Goal: Task Accomplishment & Management: Use online tool/utility

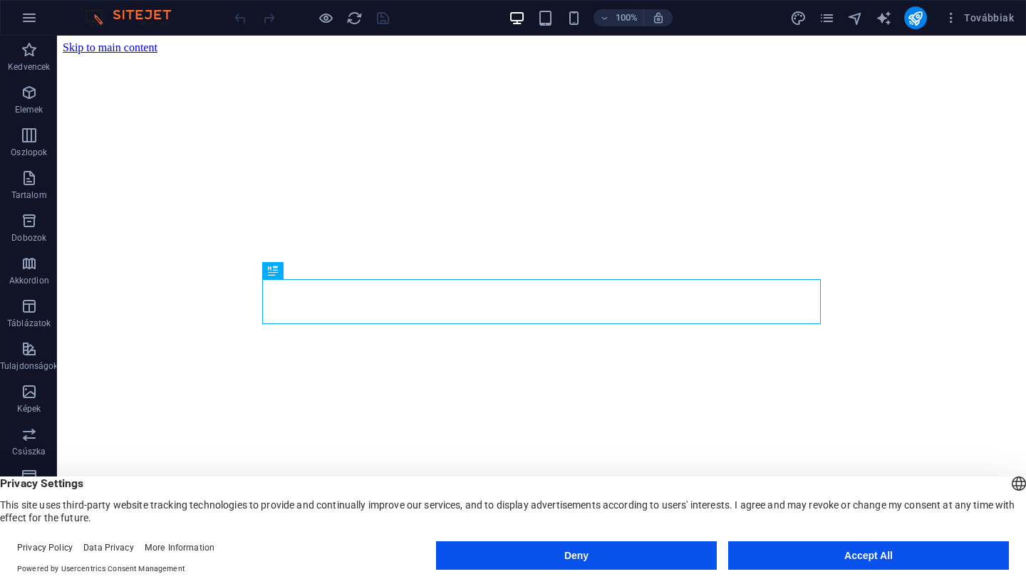
scroll to position [99, 0]
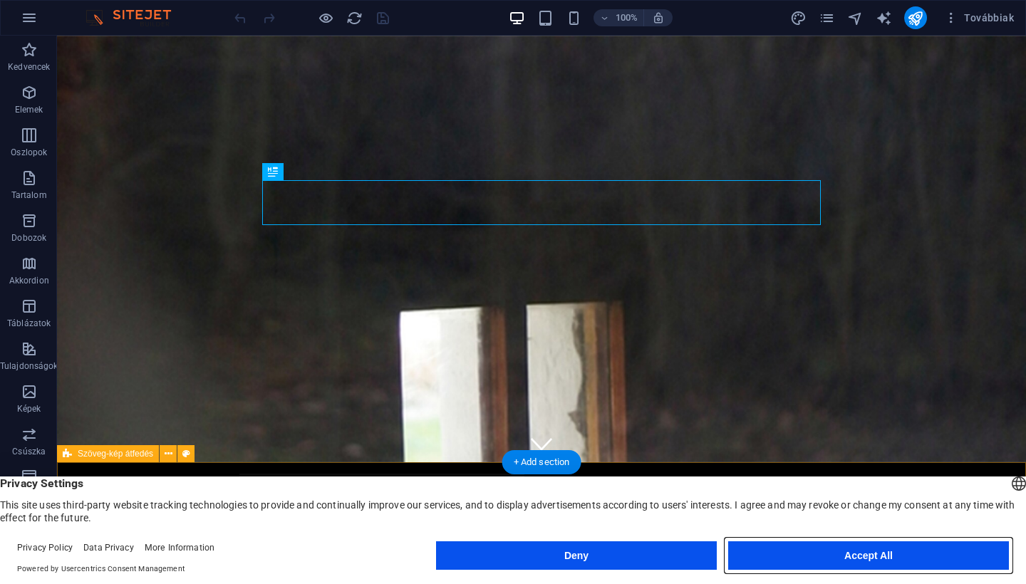
click at [822, 563] on button "Accept All" at bounding box center [868, 555] width 281 height 28
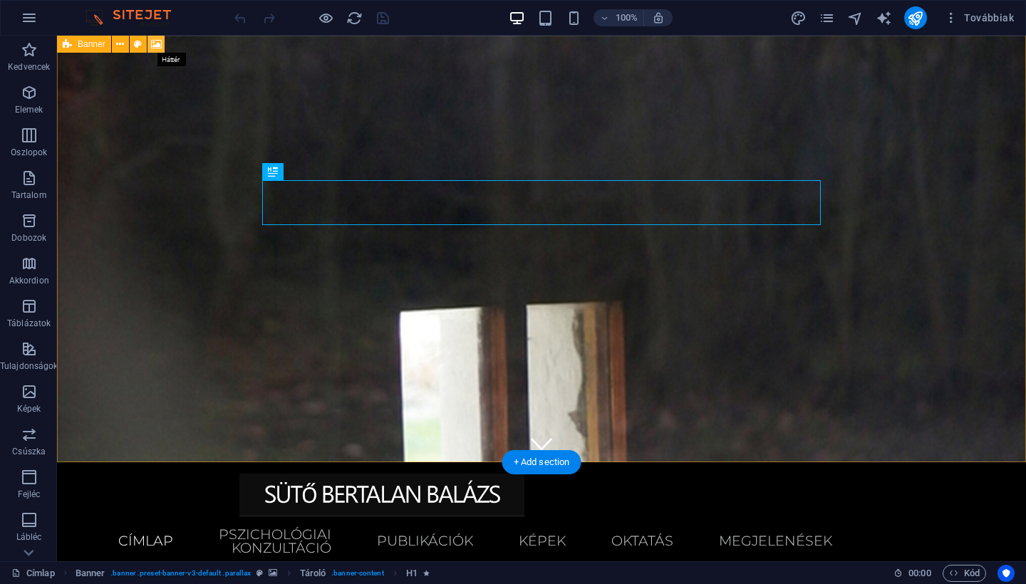
click at [157, 41] on icon at bounding box center [156, 44] width 11 height 15
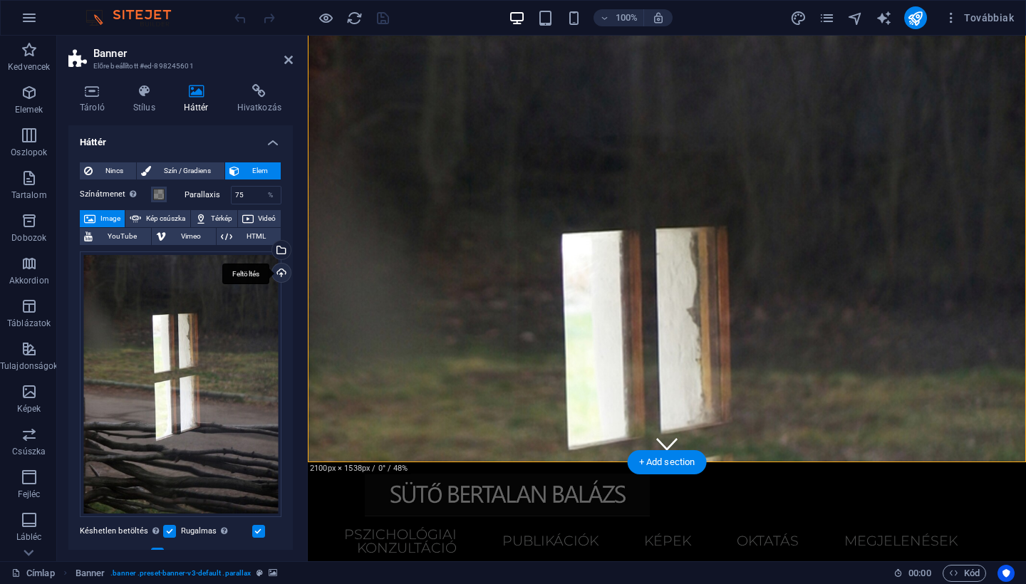
click at [279, 274] on div "Feltöltés" at bounding box center [279, 274] width 21 height 21
click at [269, 198] on div "%" at bounding box center [271, 195] width 20 height 17
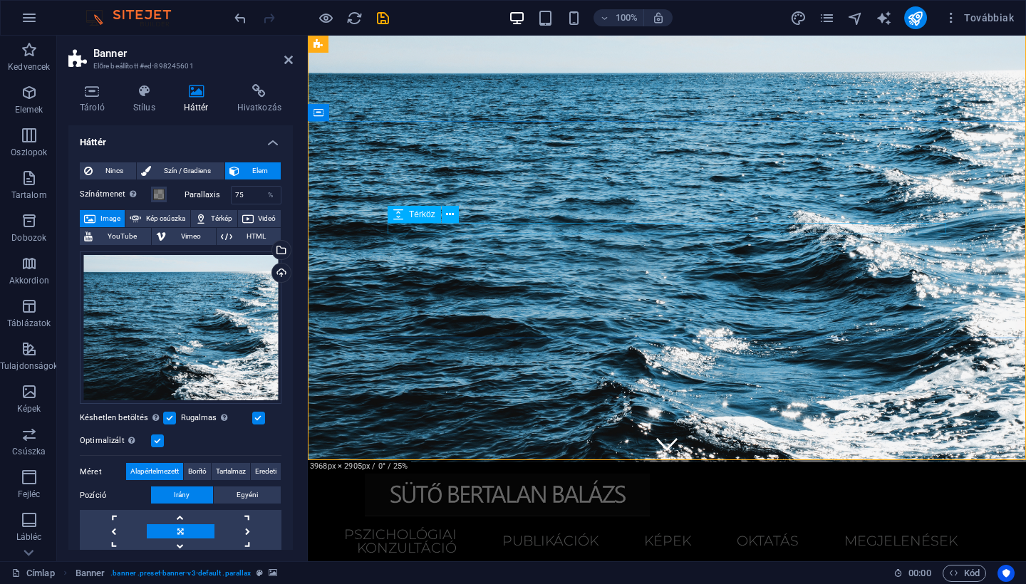
scroll to position [101, 0]
click at [253, 198] on input "75" at bounding box center [257, 195] width 50 height 17
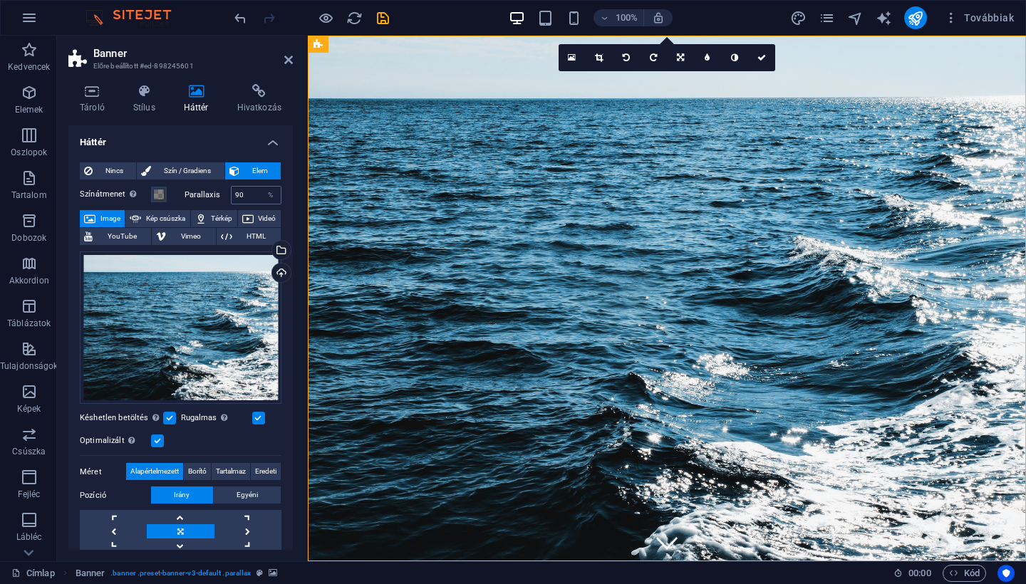
scroll to position [0, 0]
click at [248, 192] on input "90" at bounding box center [257, 195] width 50 height 17
type input "70"
click at [160, 195] on span at bounding box center [158, 194] width 11 height 11
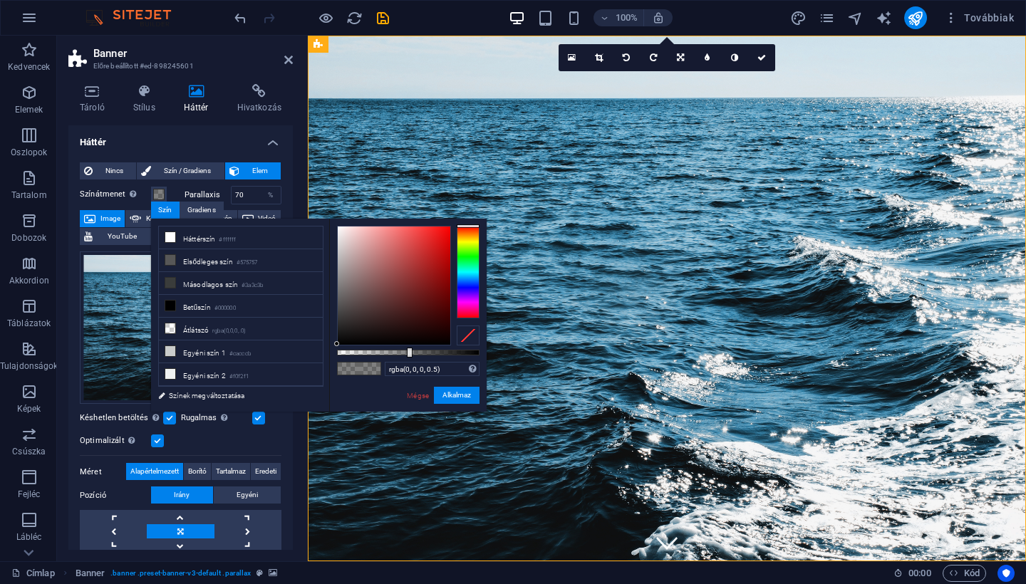
click at [177, 186] on div "Színátmenet Áthelyezés helyezése a háttérre annak színezéséhez" at bounding box center [130, 195] width 101 height 19
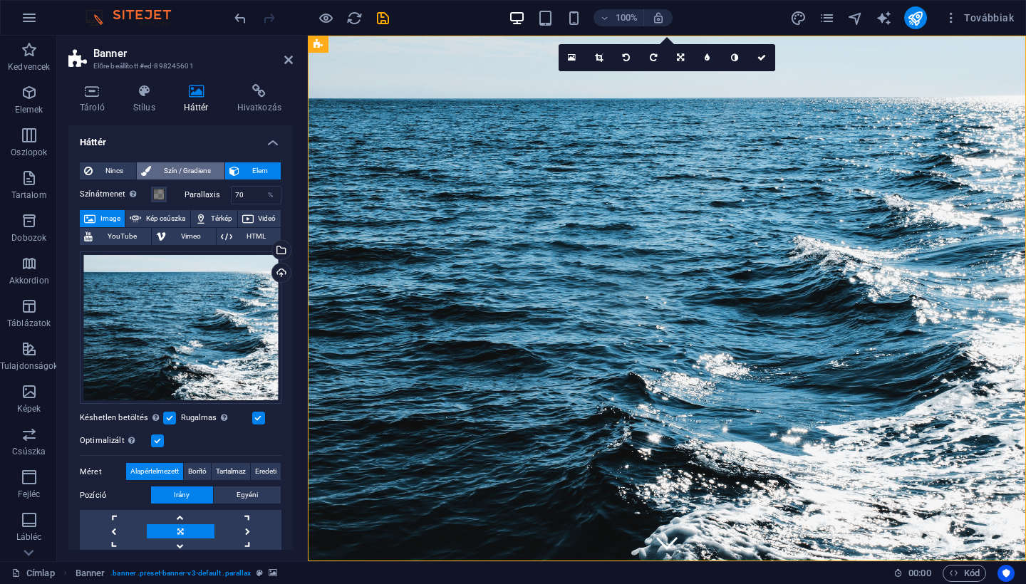
click at [199, 175] on span "Szín / Gradiens" at bounding box center [187, 170] width 64 height 17
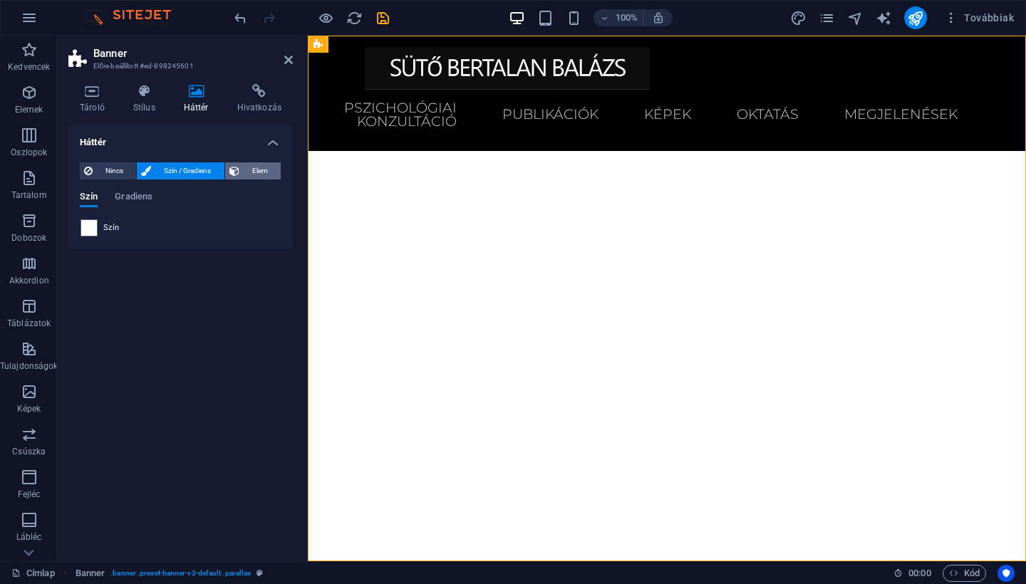
click at [244, 173] on span "Elem" at bounding box center [260, 170] width 33 height 17
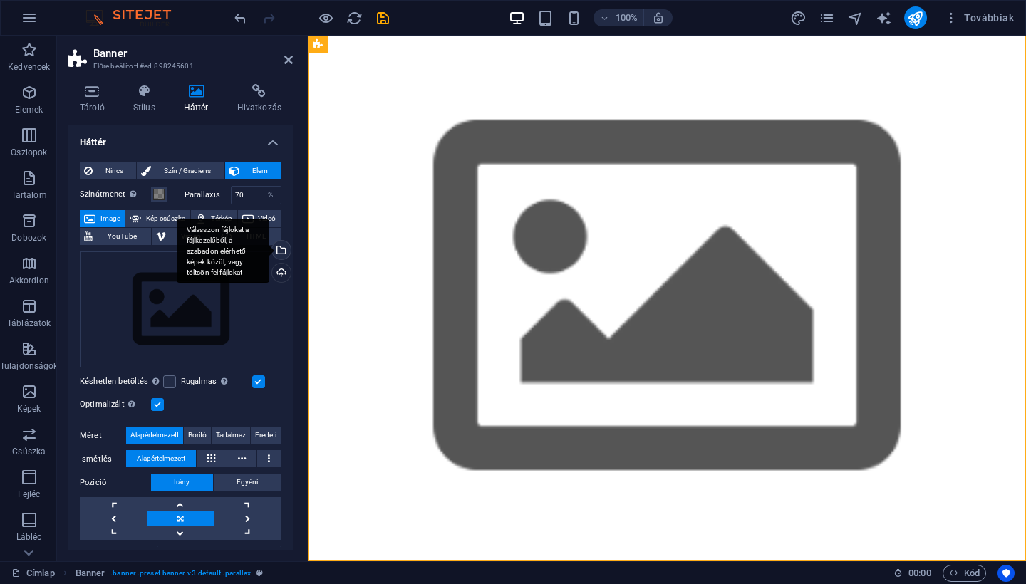
click at [281, 249] on div "Válasszon fájlokat a fájlkezelőből, a szabadon elérhető képek közül, vagy tölts…" at bounding box center [279, 251] width 21 height 21
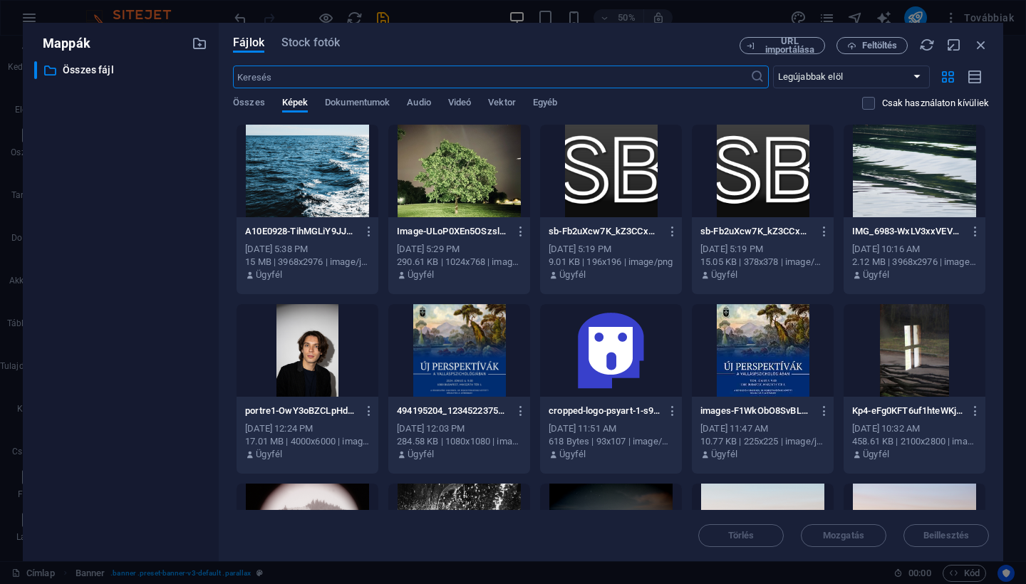
click at [302, 171] on div at bounding box center [307, 171] width 142 height 93
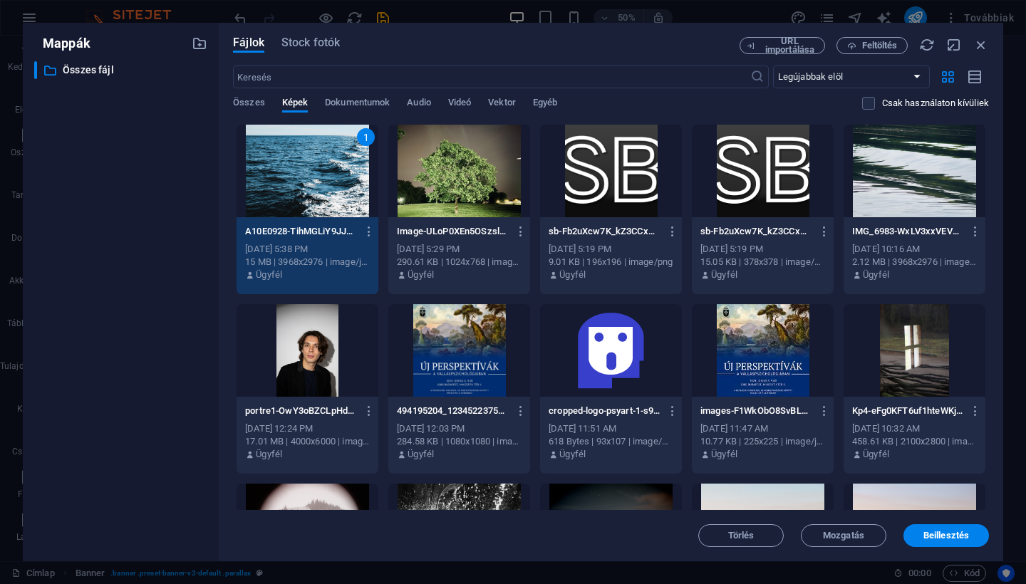
click at [302, 171] on div "1" at bounding box center [307, 171] width 142 height 93
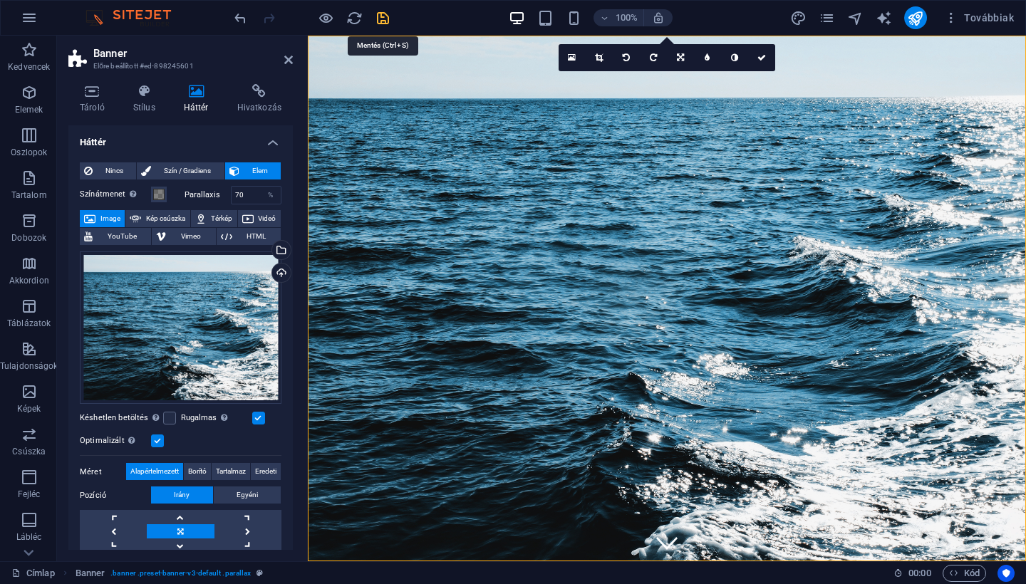
click at [389, 22] on icon "save" at bounding box center [383, 18] width 16 height 16
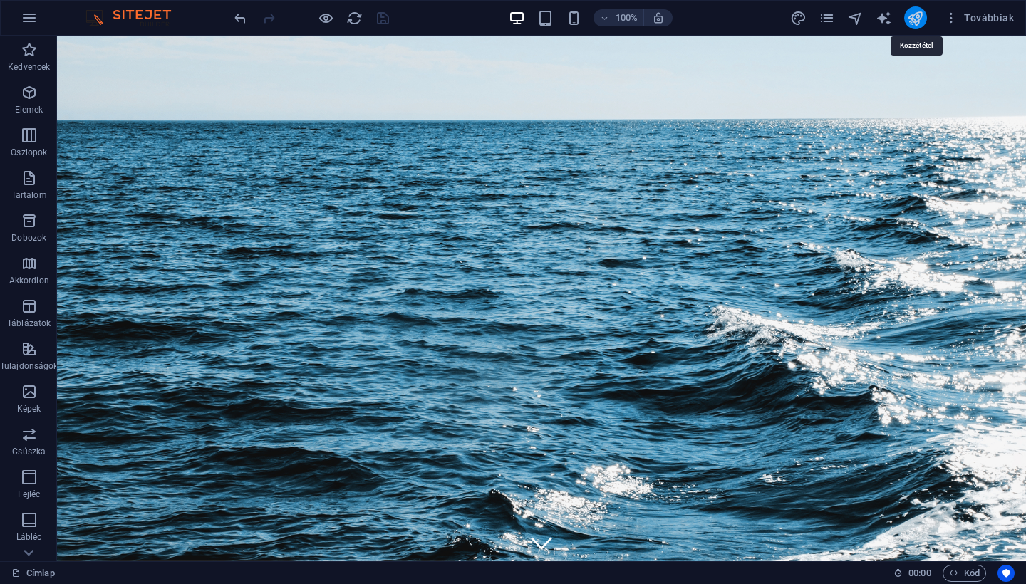
click at [923, 23] on icon "publish" at bounding box center [915, 18] width 16 height 16
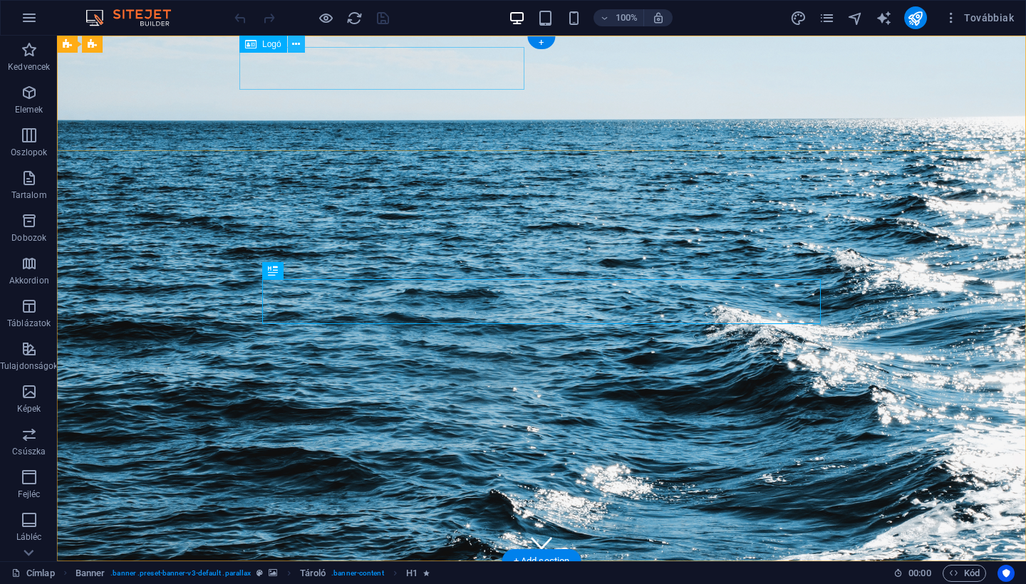
click at [298, 48] on icon at bounding box center [296, 44] width 8 height 15
click at [249, 45] on icon at bounding box center [250, 44] width 11 height 17
click at [263, 42] on span "Logó" at bounding box center [271, 44] width 19 height 9
select select "px"
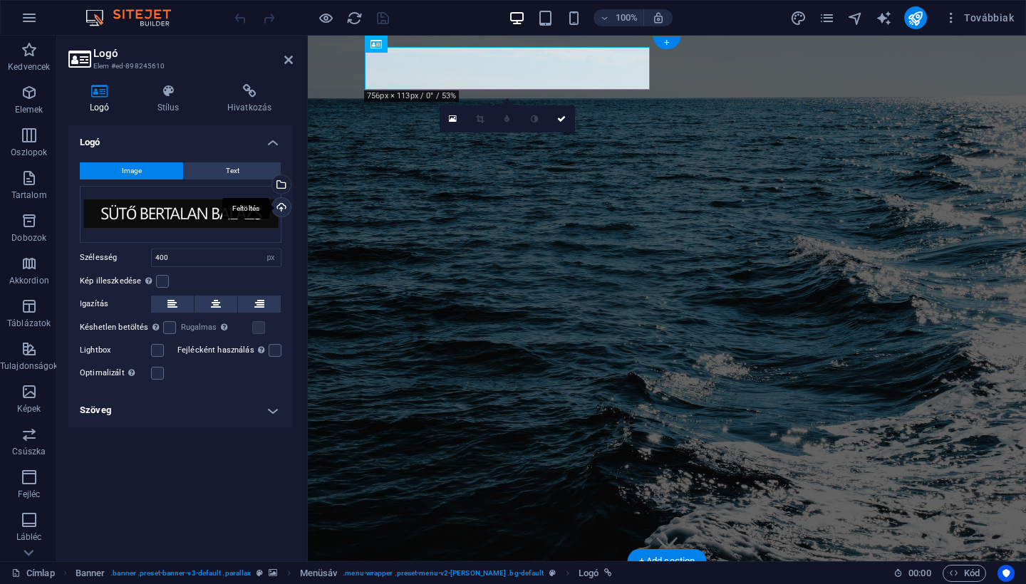
click at [285, 204] on div "Feltöltés" at bounding box center [279, 208] width 21 height 21
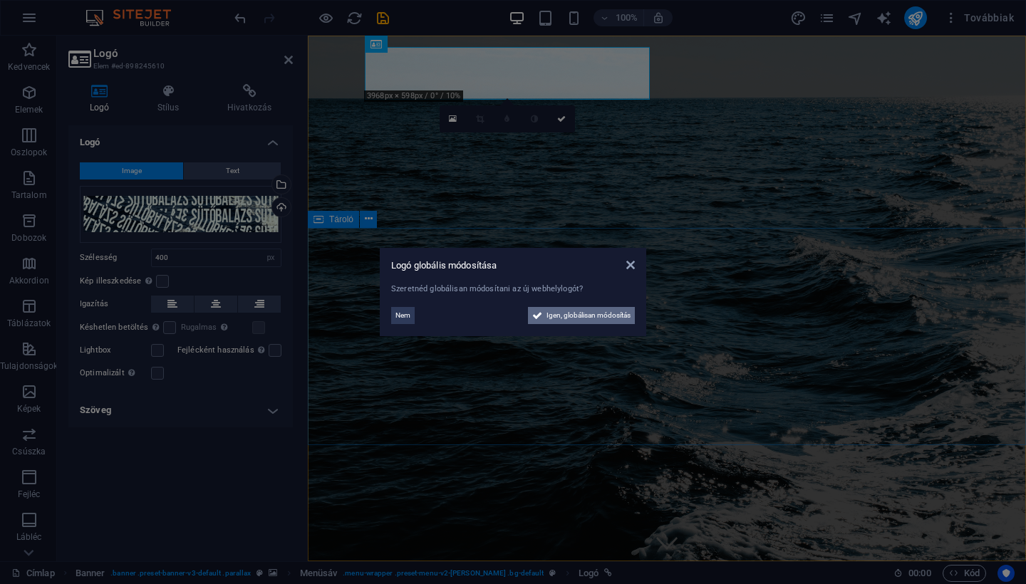
click at [577, 319] on span "Igen, globálisan módosítás" at bounding box center [588, 315] width 84 height 17
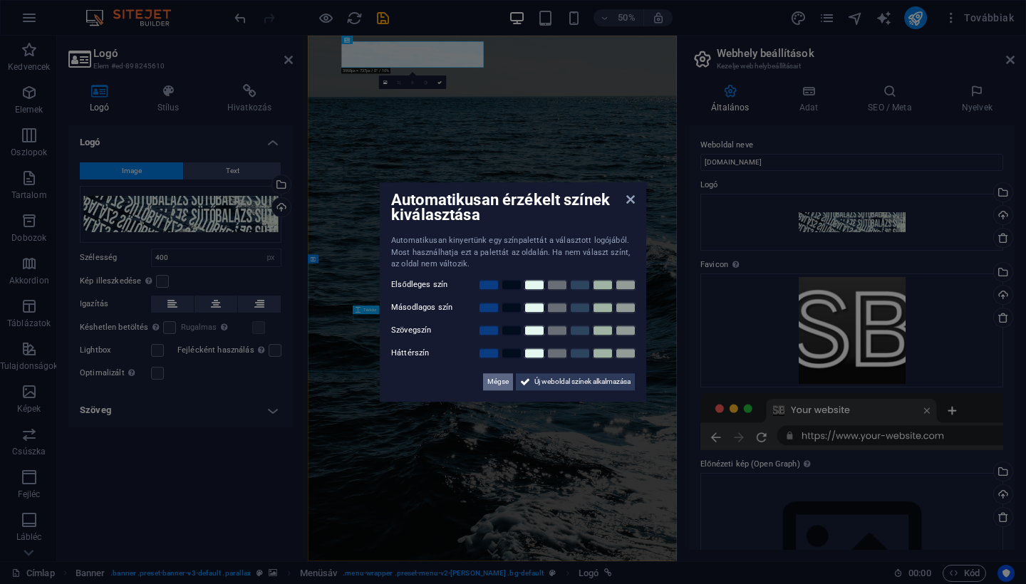
click at [499, 383] on span "Mégse" at bounding box center [497, 381] width 21 height 17
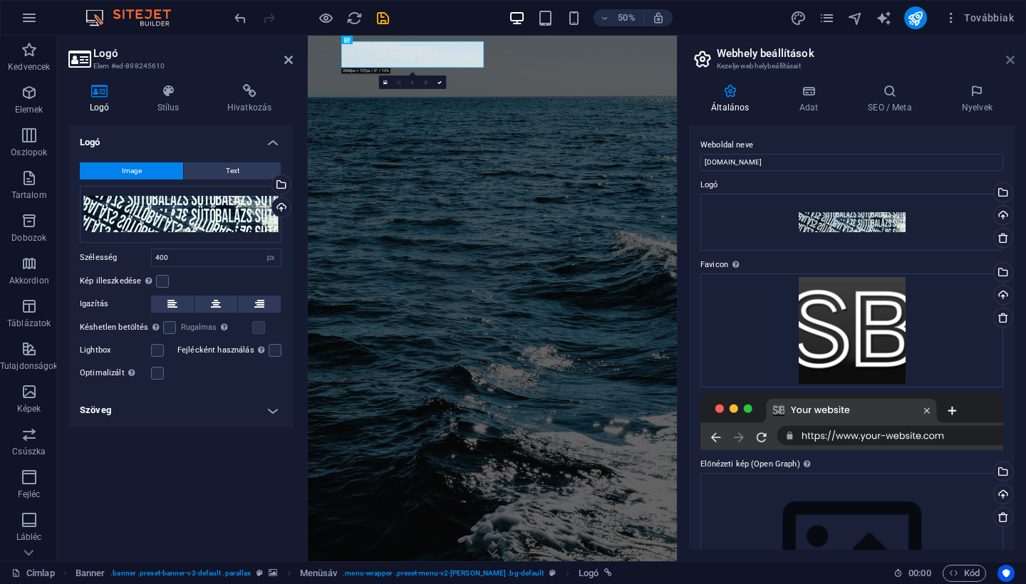
click at [1013, 61] on icon at bounding box center [1010, 59] width 9 height 11
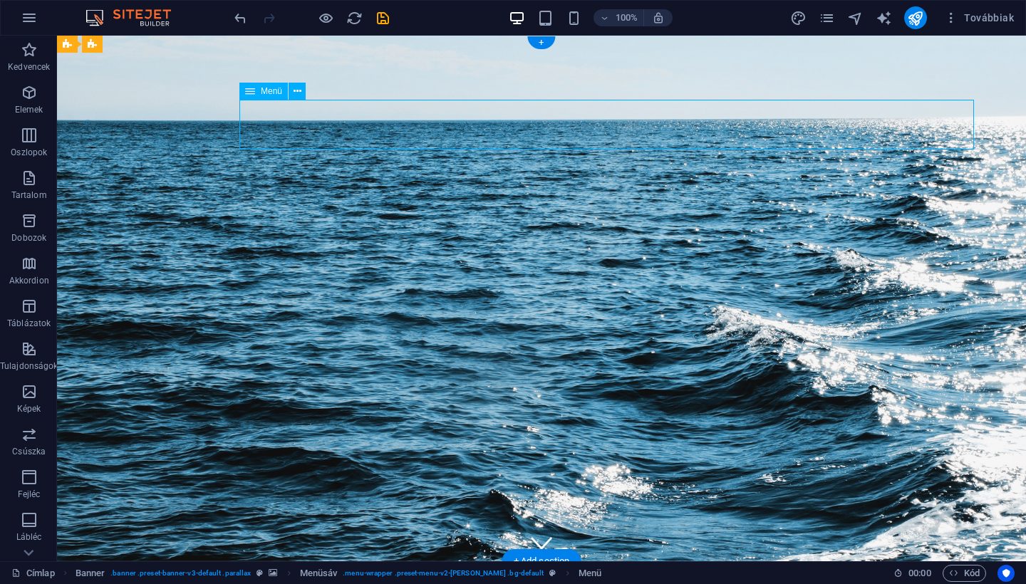
select select
select select "4"
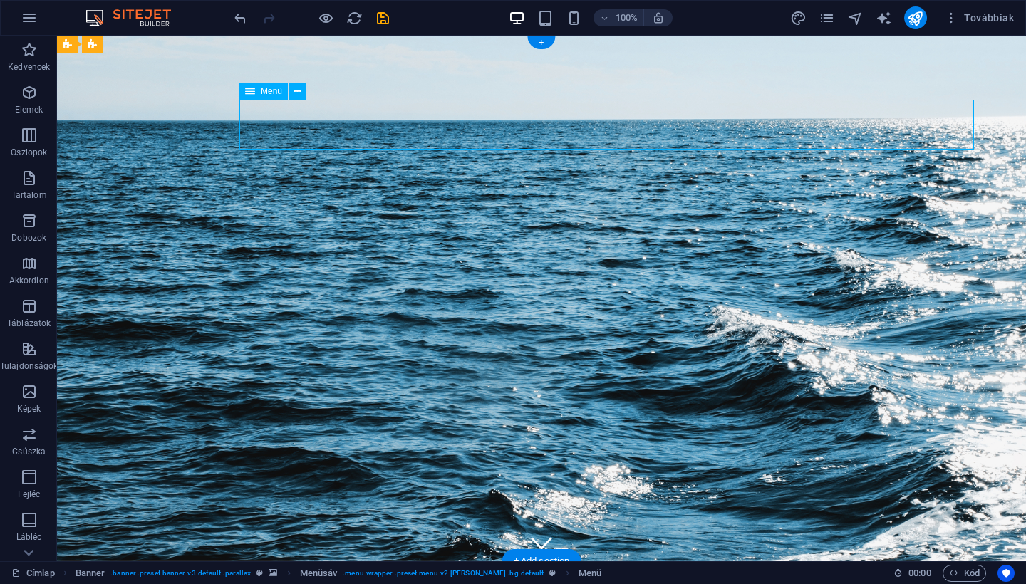
select select
select select "1"
select select
select select "2"
select select
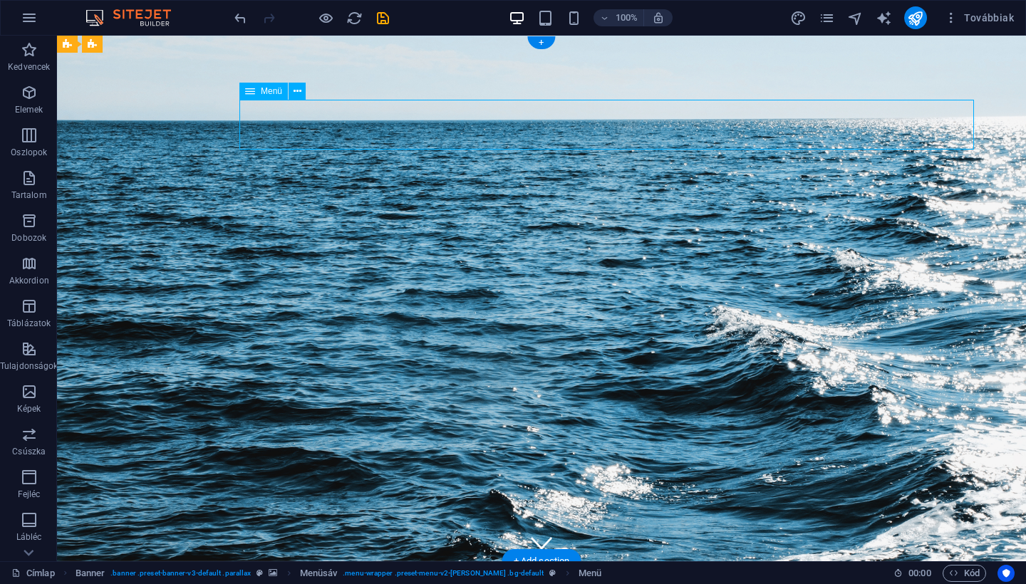
select select "5"
select select
select select "6"
select select
select select "%"
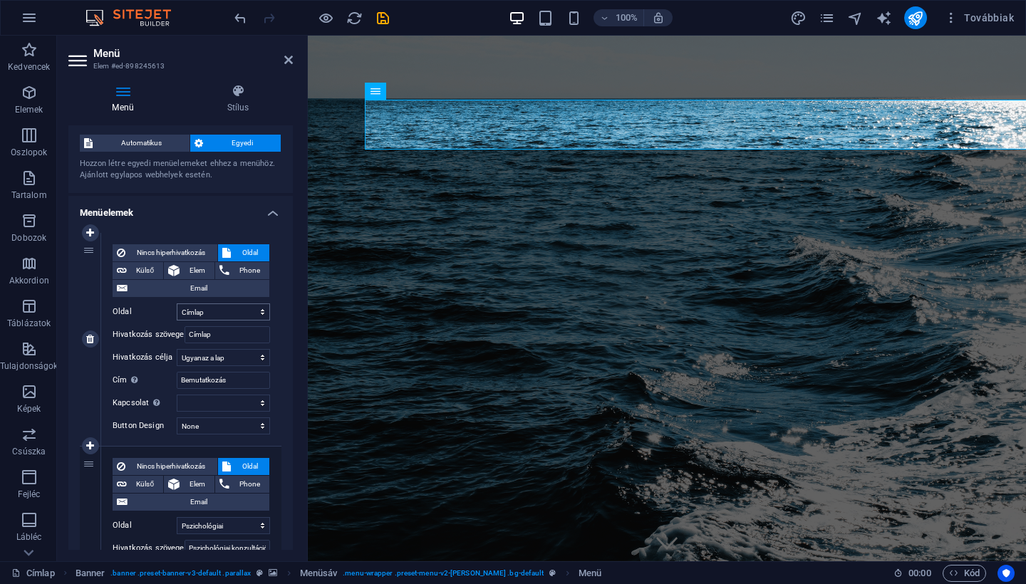
scroll to position [31, 0]
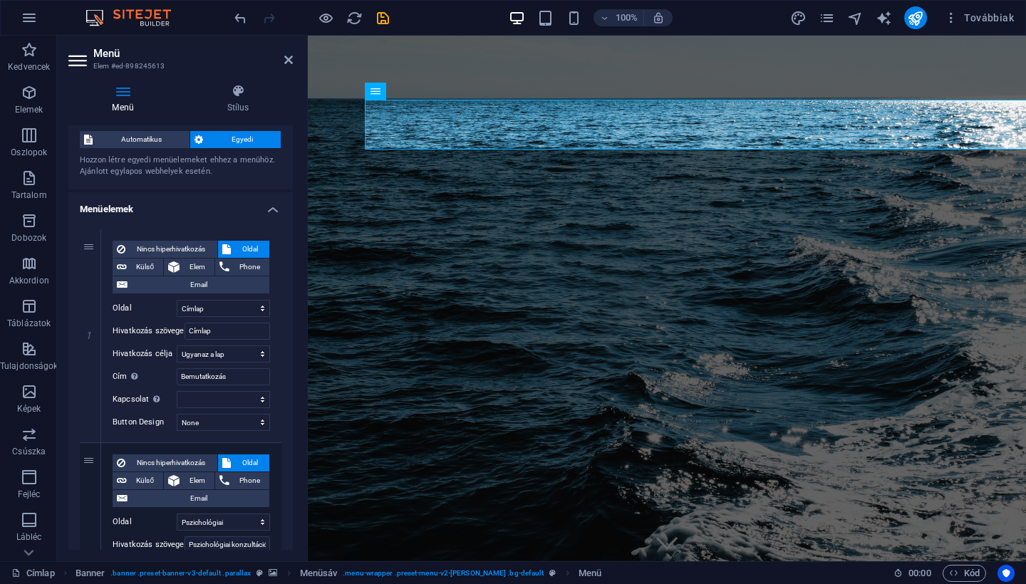
click at [241, 115] on div "Menü Stílus Menü Automatikus Egyedi Hozzon létre egyedi menüelemeket ehhez a me…" at bounding box center [180, 317] width 224 height 466
click at [241, 98] on h4 "Stílus" at bounding box center [238, 99] width 110 height 30
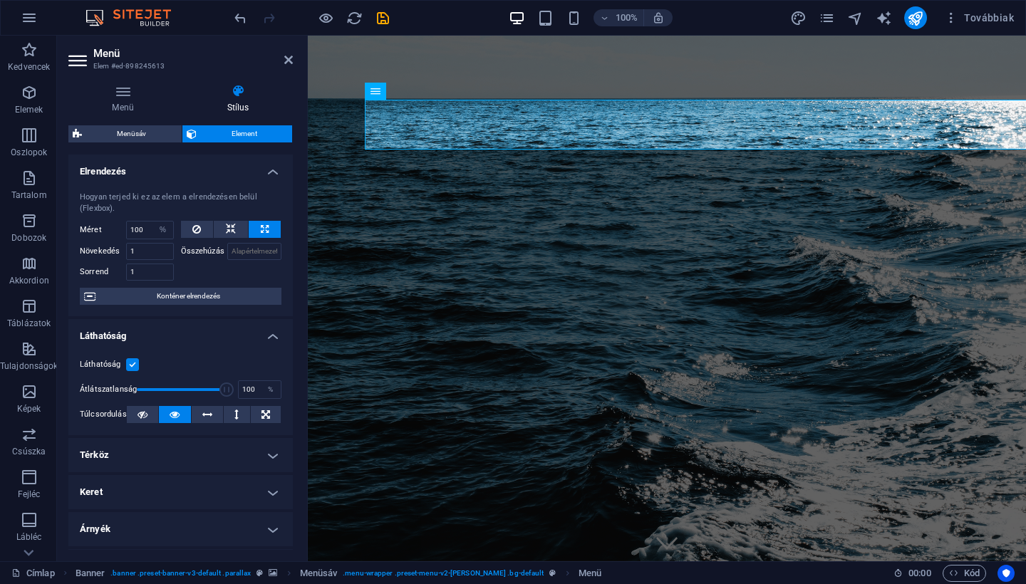
scroll to position [0, 0]
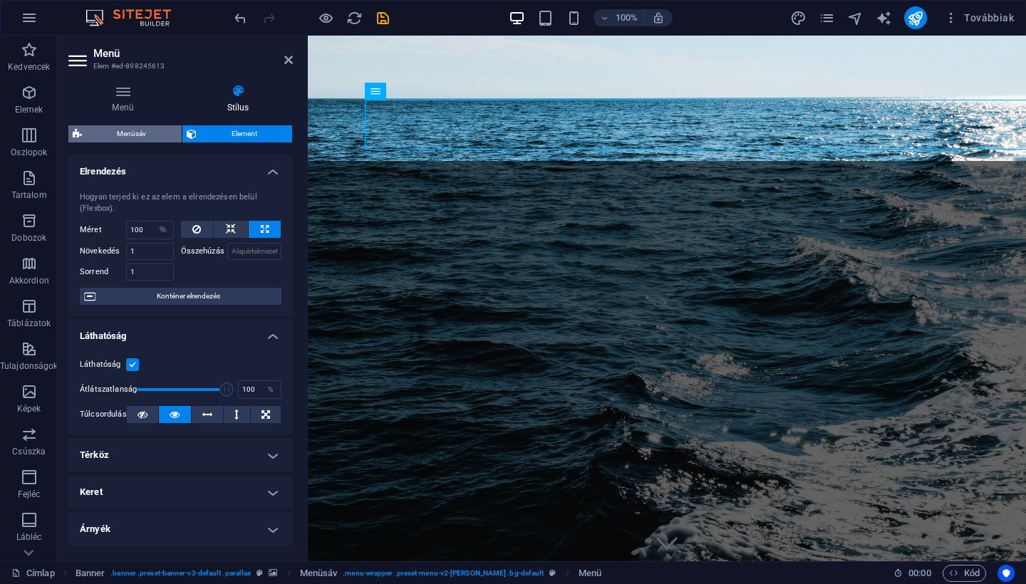
click at [166, 138] on span "Menüsáv" at bounding box center [131, 133] width 91 height 17
select select "rem"
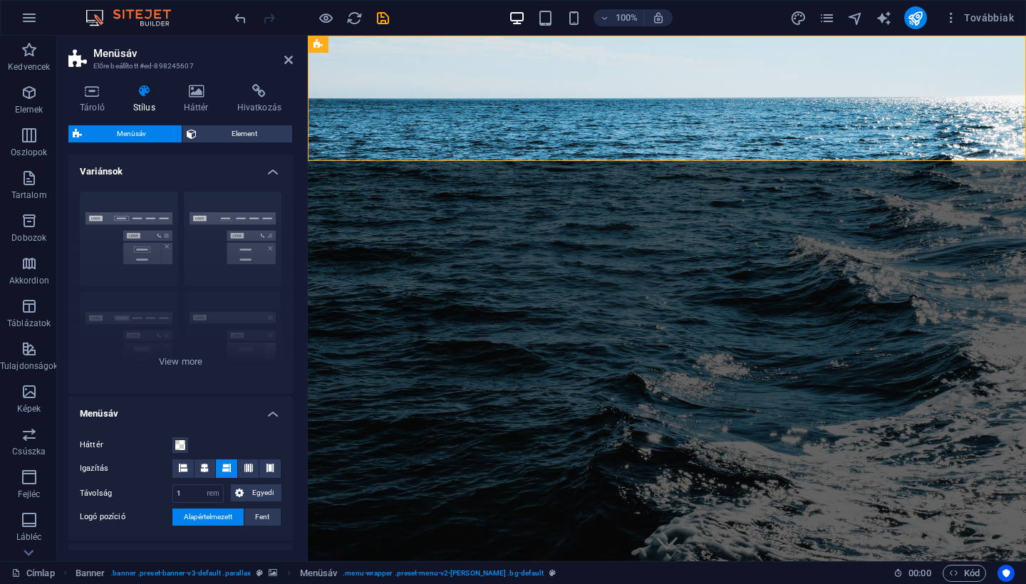
click at [166, 138] on span "Menüsáv" at bounding box center [131, 133] width 91 height 17
click at [211, 110] on h4 "Háttér" at bounding box center [198, 99] width 53 height 30
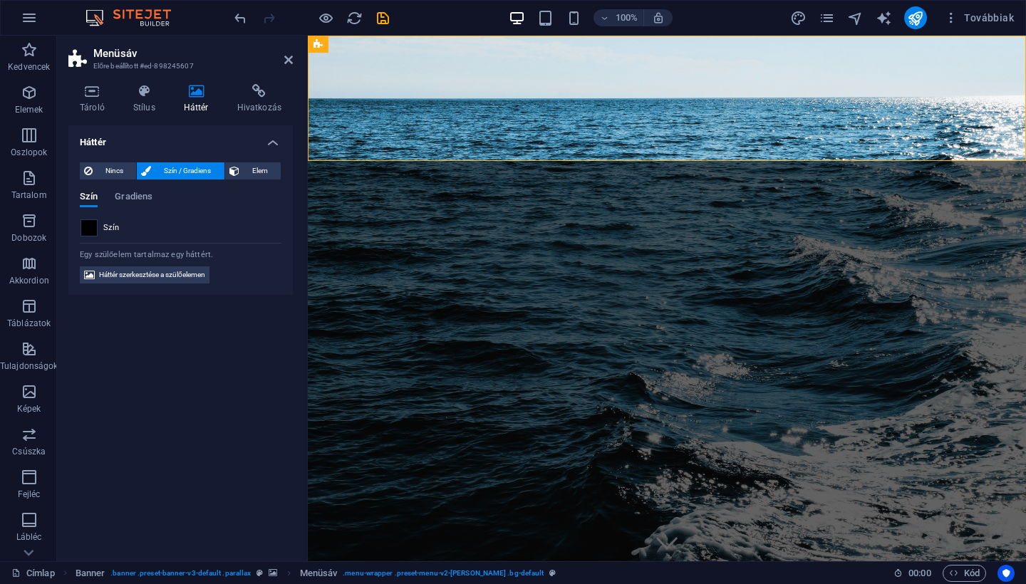
click at [90, 229] on span at bounding box center [89, 228] width 16 height 16
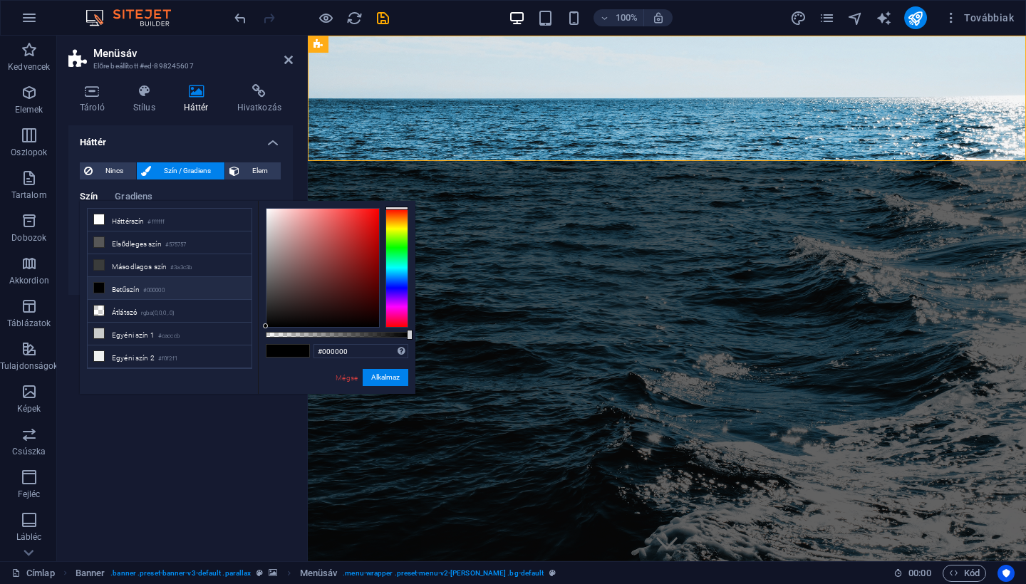
click at [405, 282] on div at bounding box center [396, 268] width 23 height 120
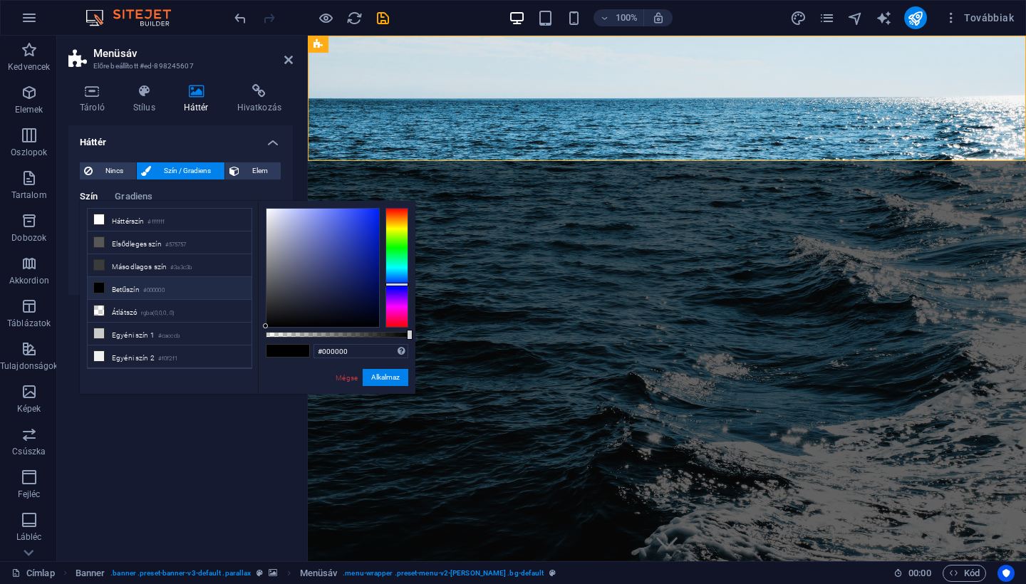
click at [405, 284] on div at bounding box center [396, 285] width 23 height 4
type input "#000105"
drag, startPoint x: 358, startPoint y: 286, endPoint x: 394, endPoint y: 324, distance: 52.4
click at [394, 324] on div at bounding box center [337, 268] width 142 height 120
click at [402, 374] on button "Alkalmaz" at bounding box center [386, 377] width 46 height 17
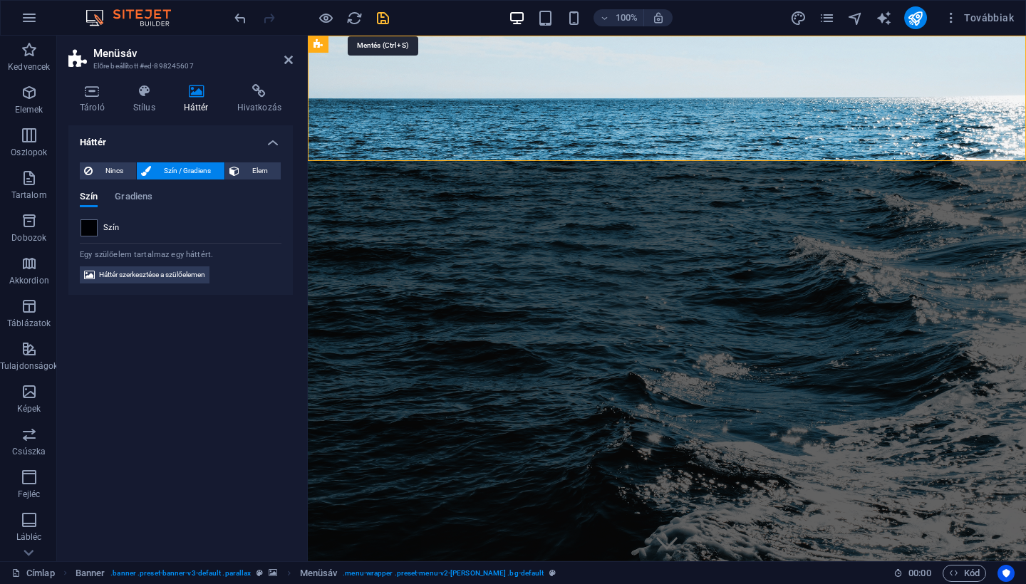
click at [378, 18] on icon "save" at bounding box center [383, 18] width 16 height 16
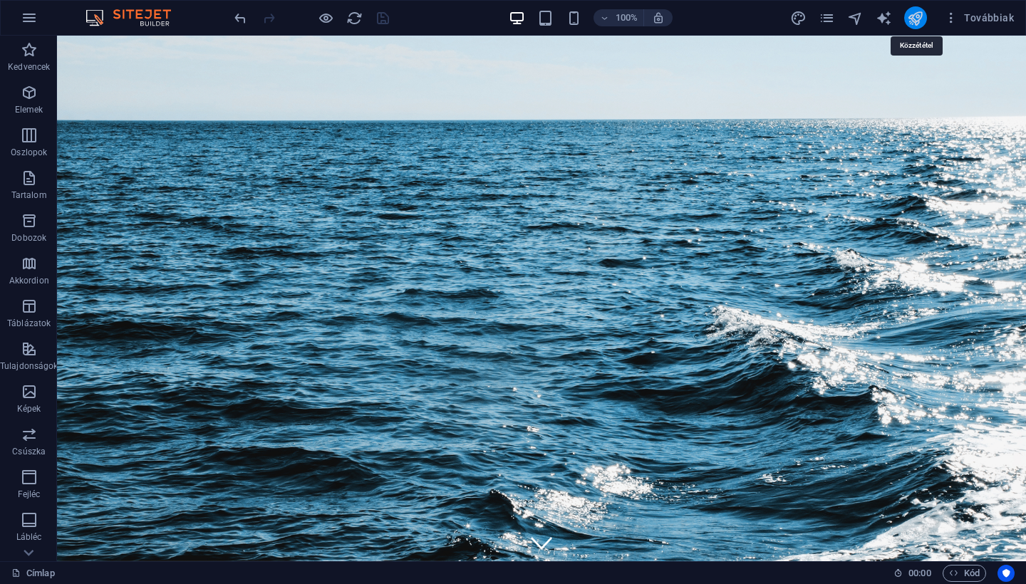
click at [923, 18] on icon "publish" at bounding box center [915, 18] width 16 height 16
